Goal: Find specific page/section: Find specific page/section

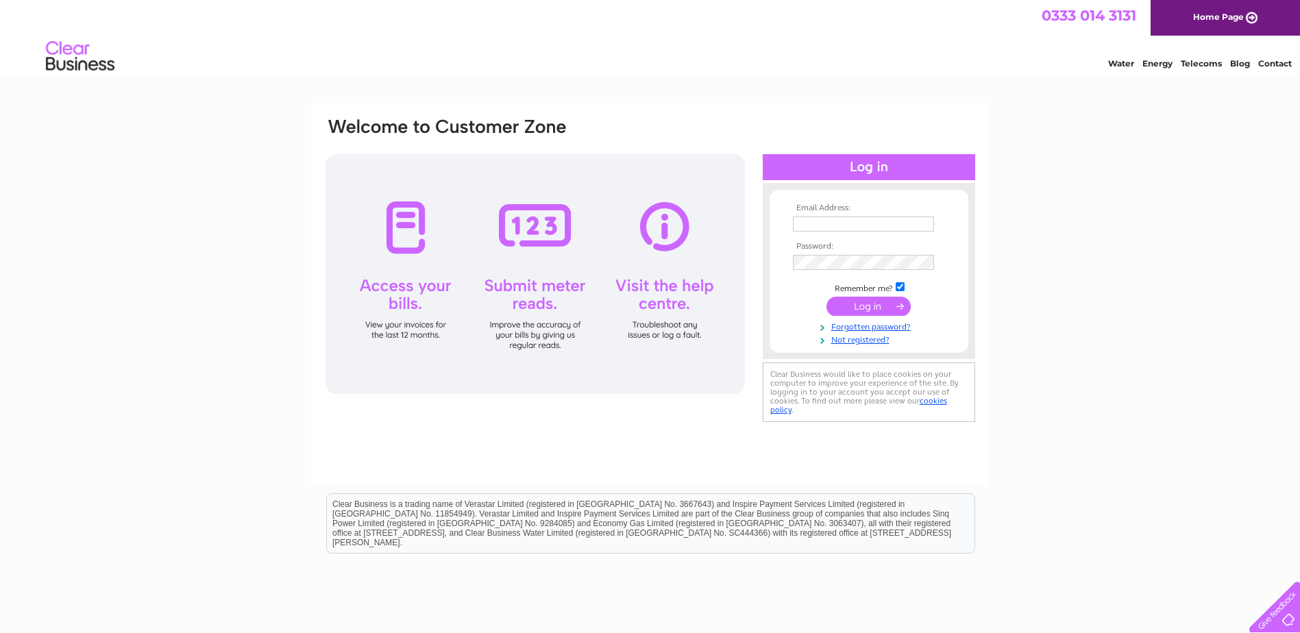
type input "finance@pppwick.org.uk"
click at [881, 304] on input "submit" at bounding box center [869, 306] width 84 height 19
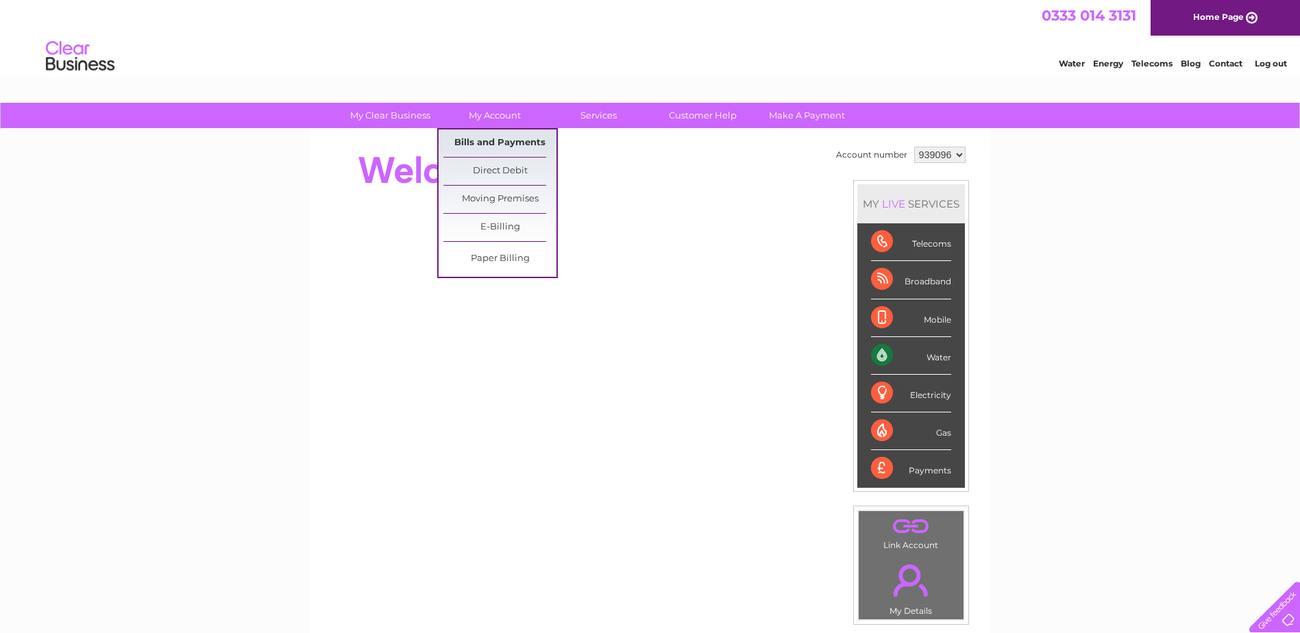
click at [504, 149] on link "Bills and Payments" at bounding box center [499, 143] width 113 height 27
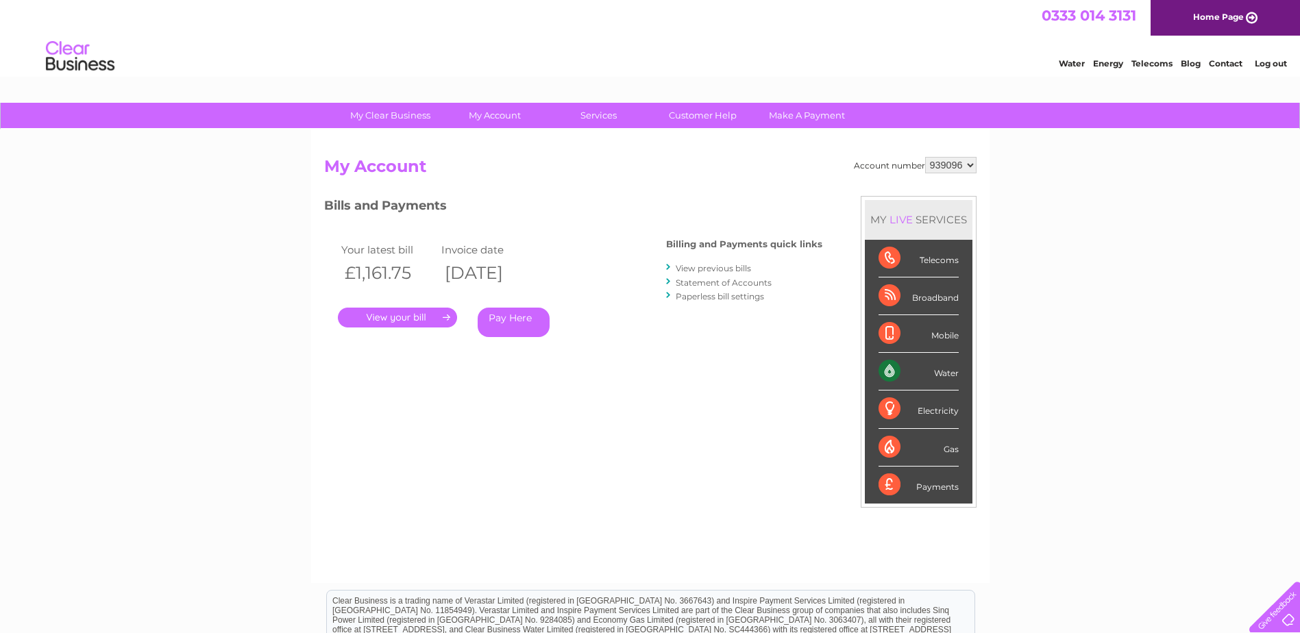
click at [398, 321] on link "." at bounding box center [397, 318] width 119 height 20
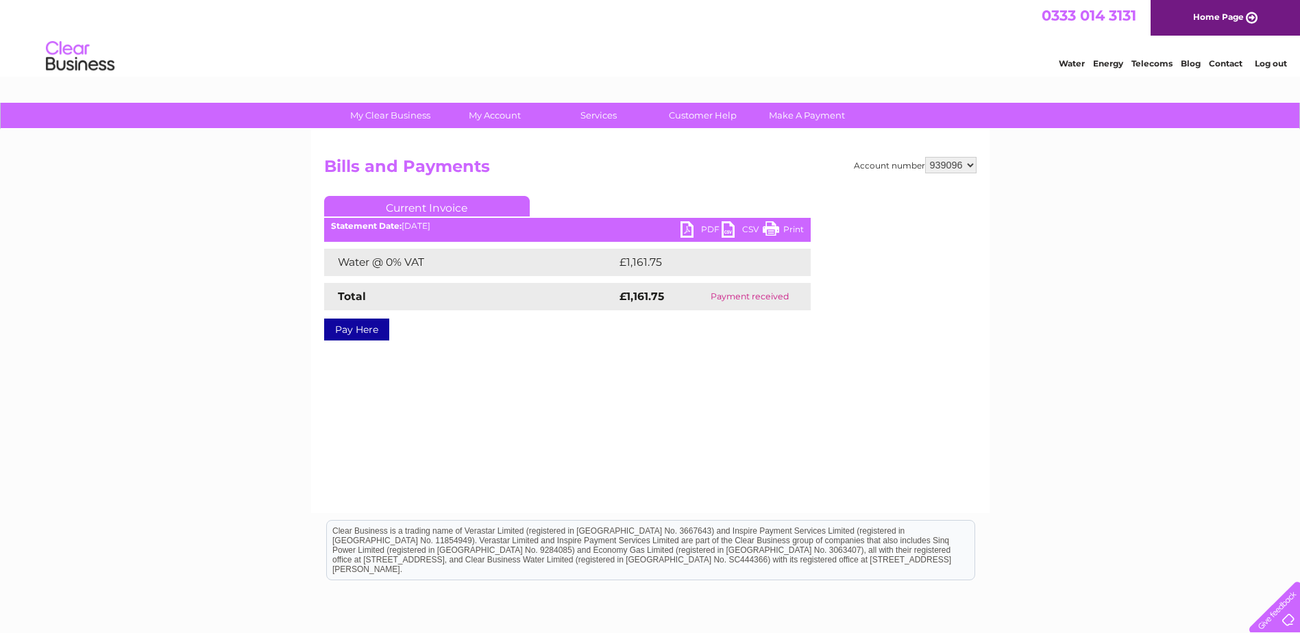
click at [684, 225] on link "PDF" at bounding box center [701, 231] width 41 height 20
